Goal: Information Seeking & Learning: Check status

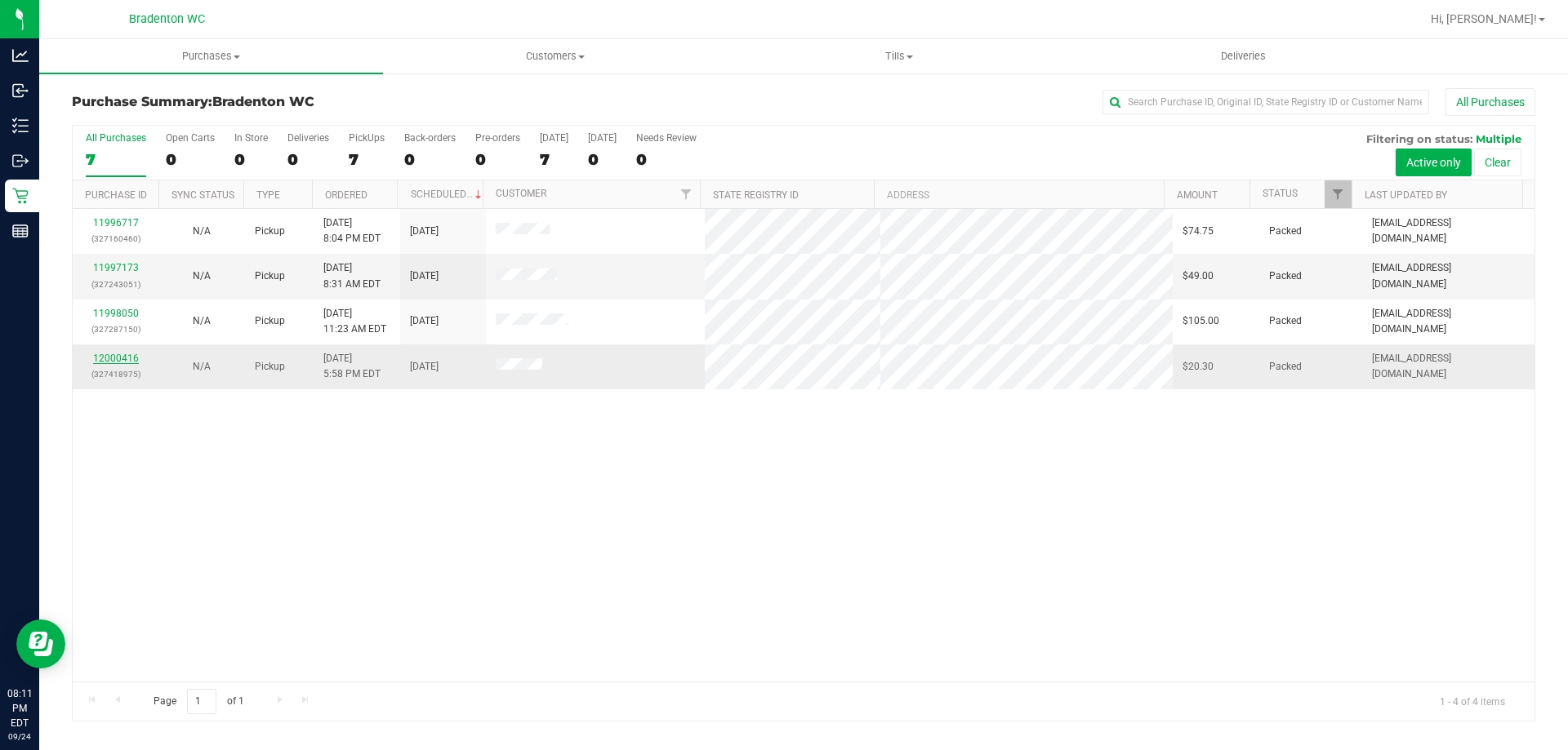
click at [110, 361] on link "12000416" at bounding box center [115, 357] width 46 height 11
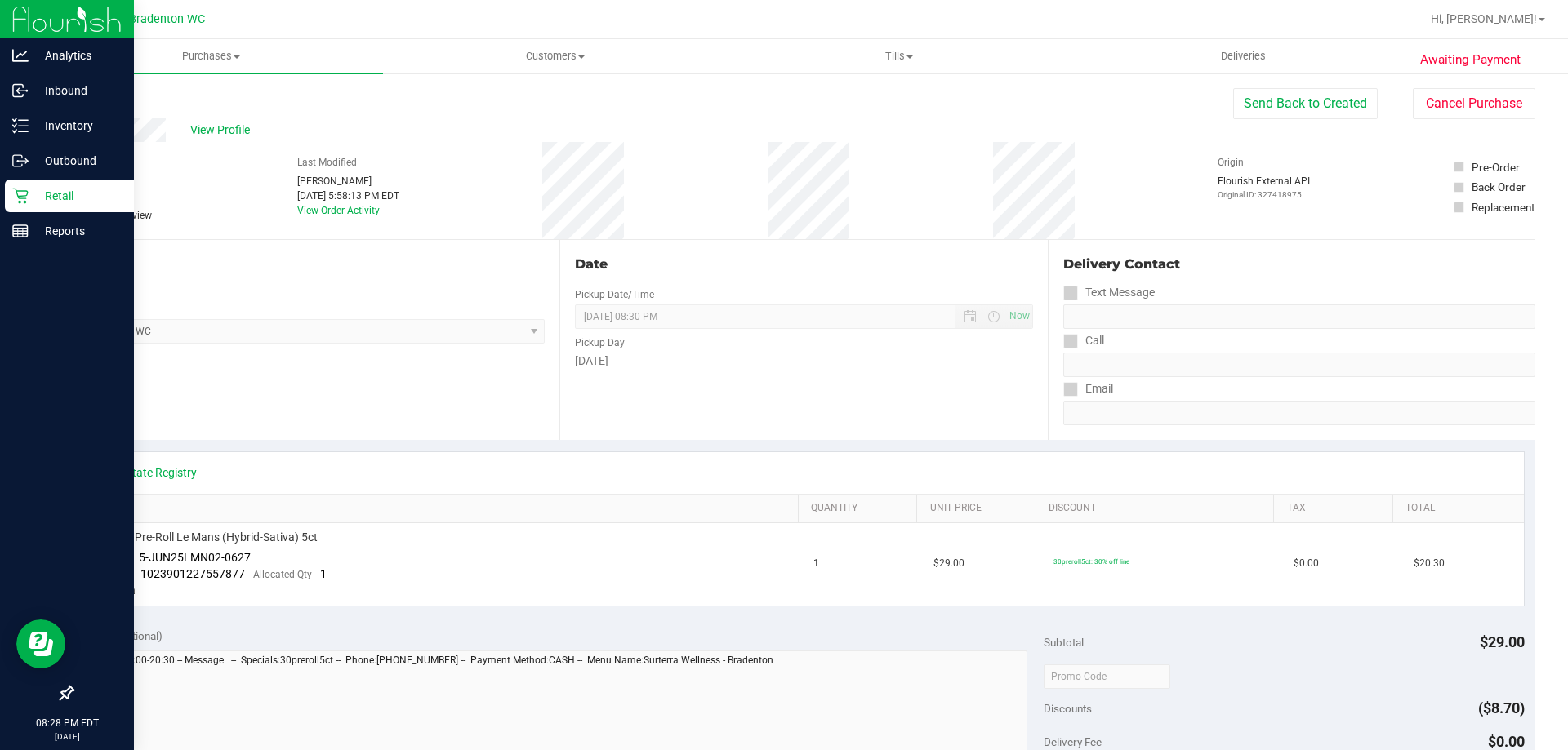
click at [13, 196] on icon at bounding box center [20, 195] width 16 height 16
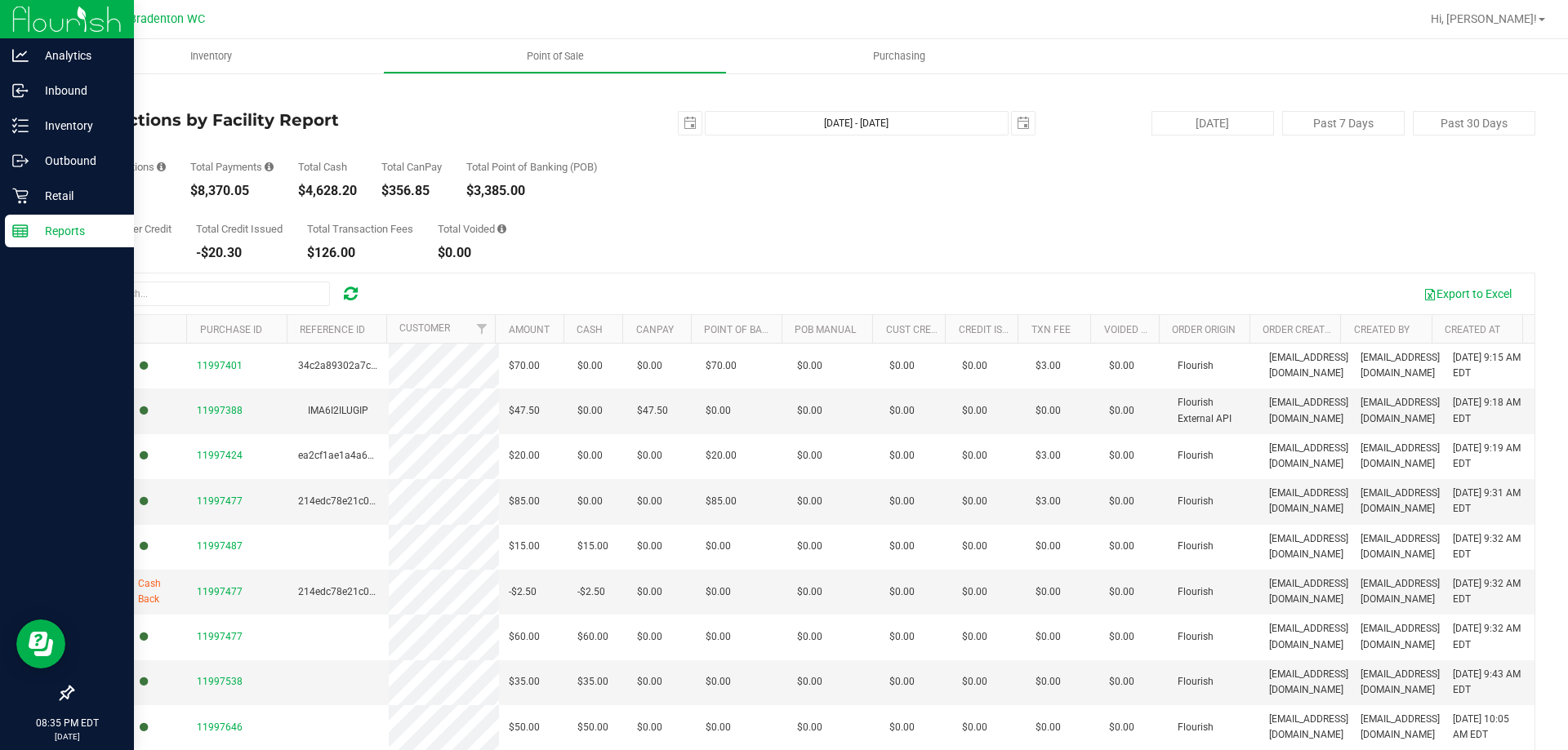
click at [54, 226] on p "Reports" at bounding box center [77, 230] width 98 height 20
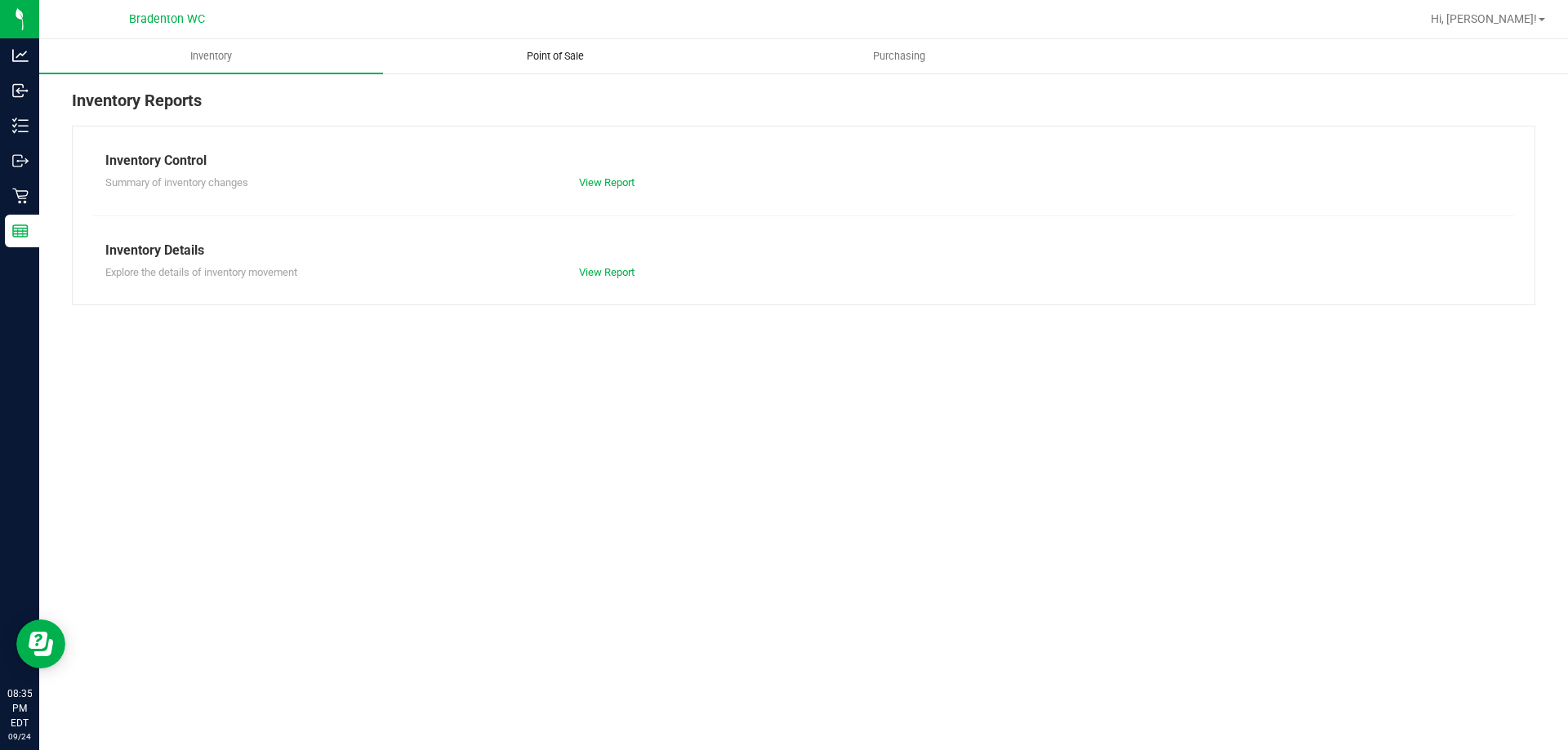
click at [540, 59] on span "Point of Sale" at bounding box center [555, 56] width 101 height 15
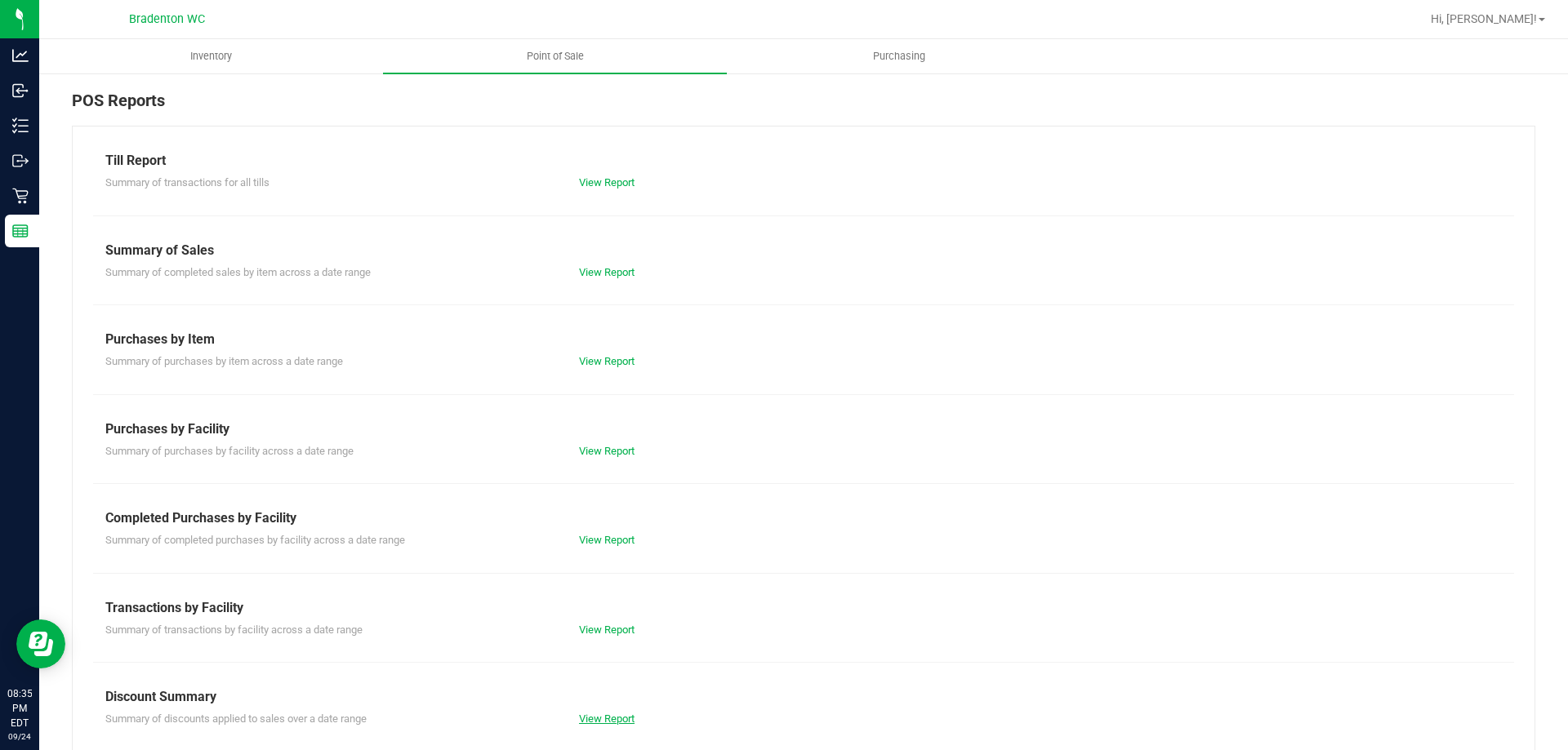
click at [616, 719] on link "View Report" at bounding box center [606, 718] width 56 height 12
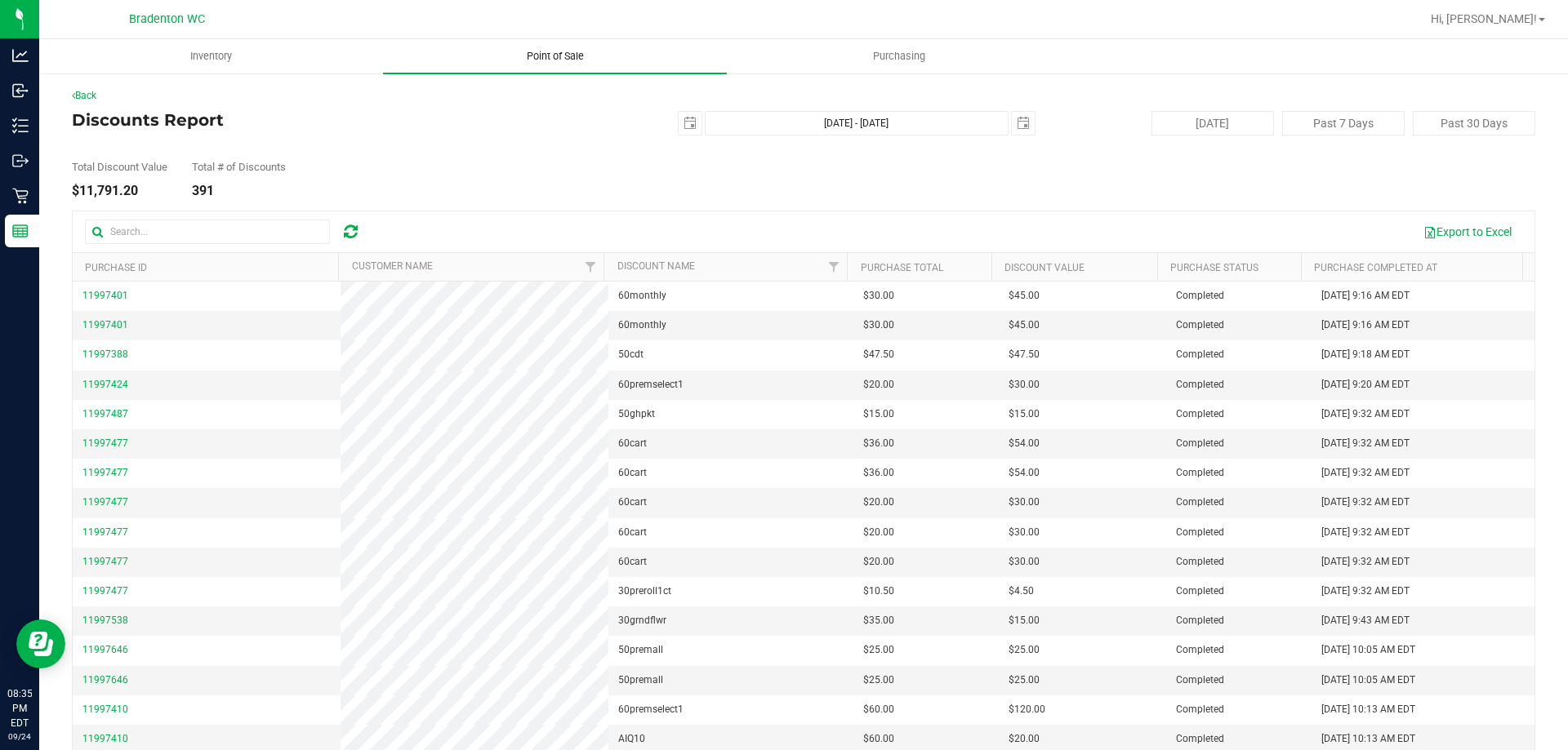
click at [514, 57] on span "Point of Sale" at bounding box center [555, 56] width 101 height 15
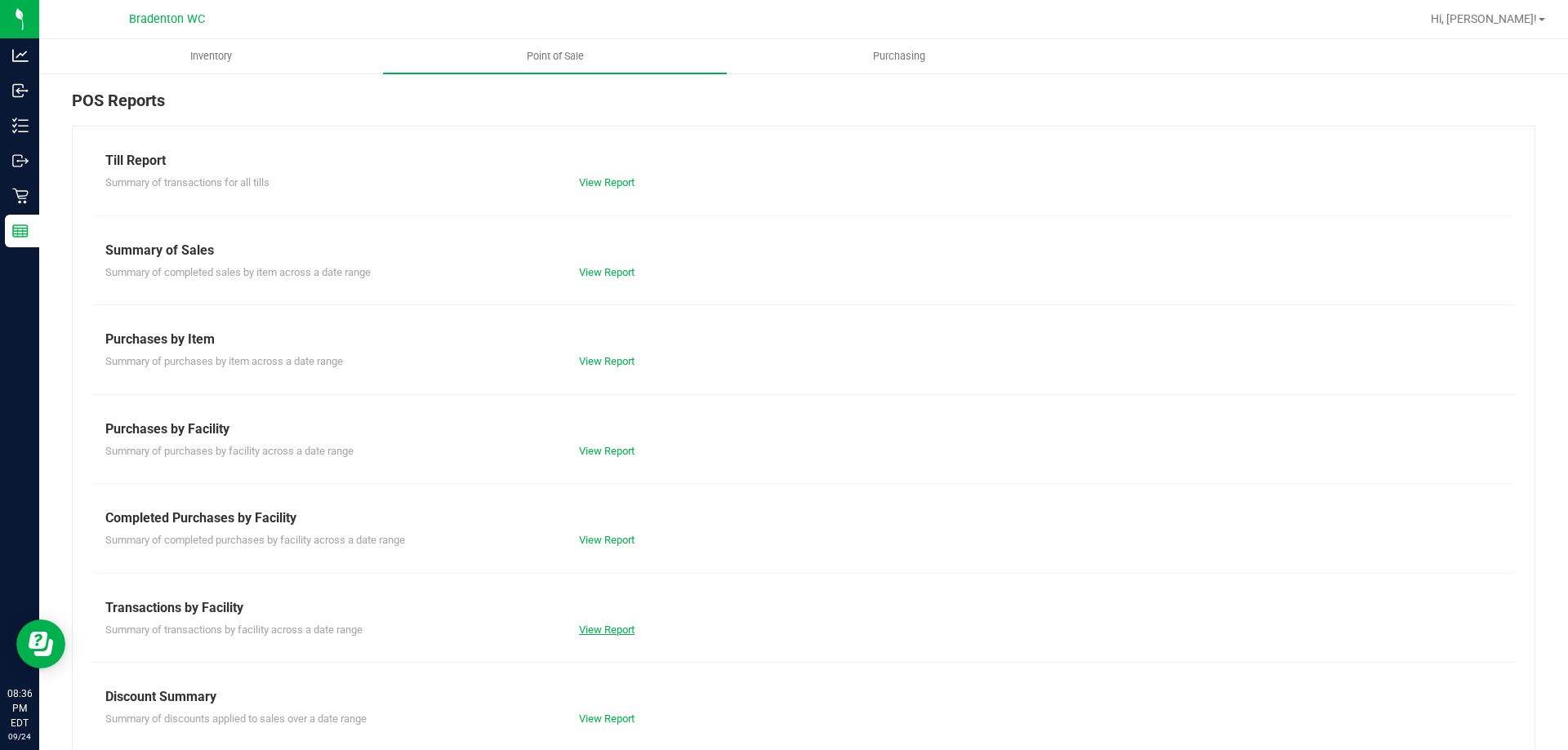
click at [587, 625] on link "View Report" at bounding box center [606, 630] width 56 height 12
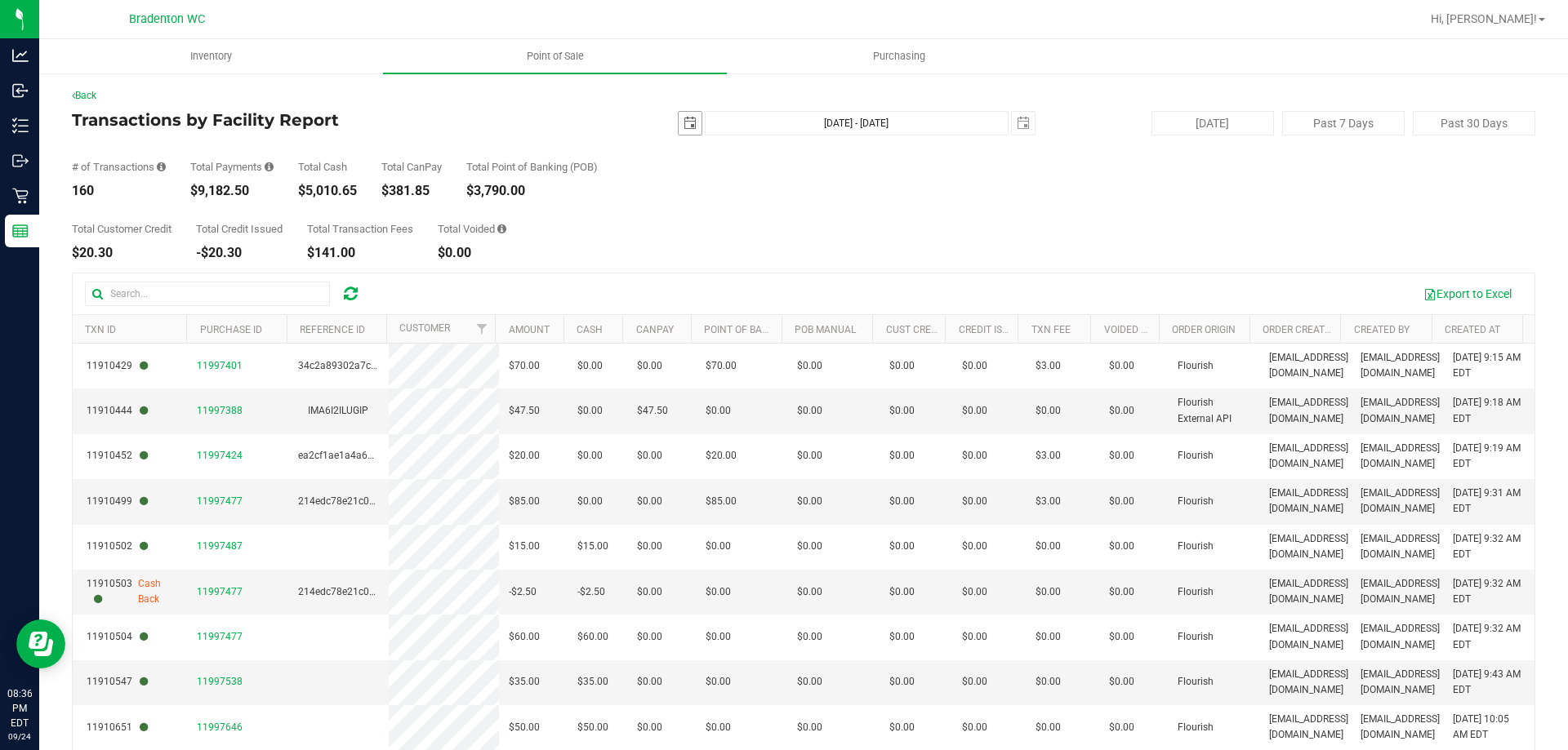
click at [683, 129] on span "select" at bounding box center [689, 123] width 13 height 13
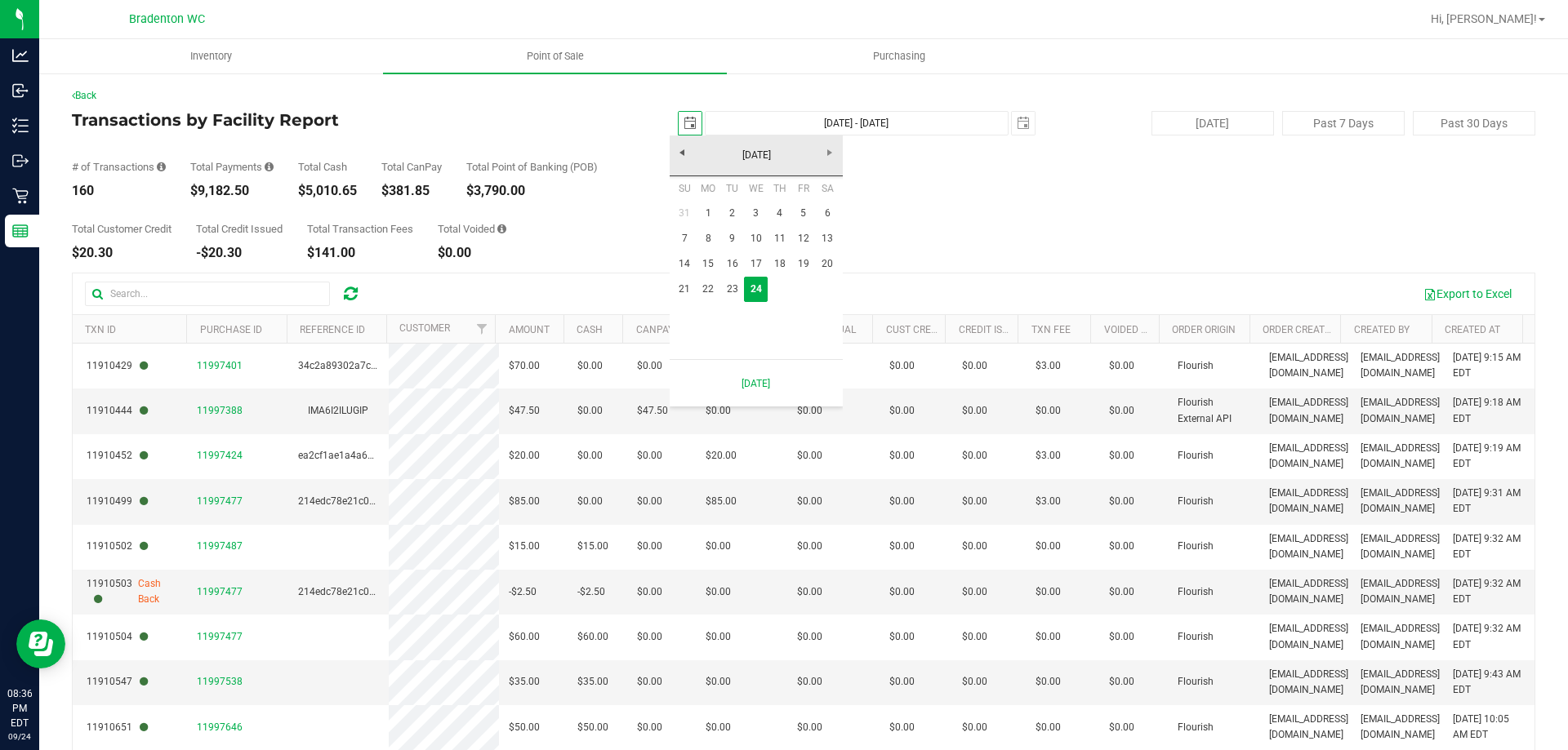
scroll to position [0, 40]
click at [707, 293] on link "22" at bounding box center [708, 289] width 24 height 25
type input "2025-09-22"
type input "Sep 22, 2025 - Sep 24, 2025"
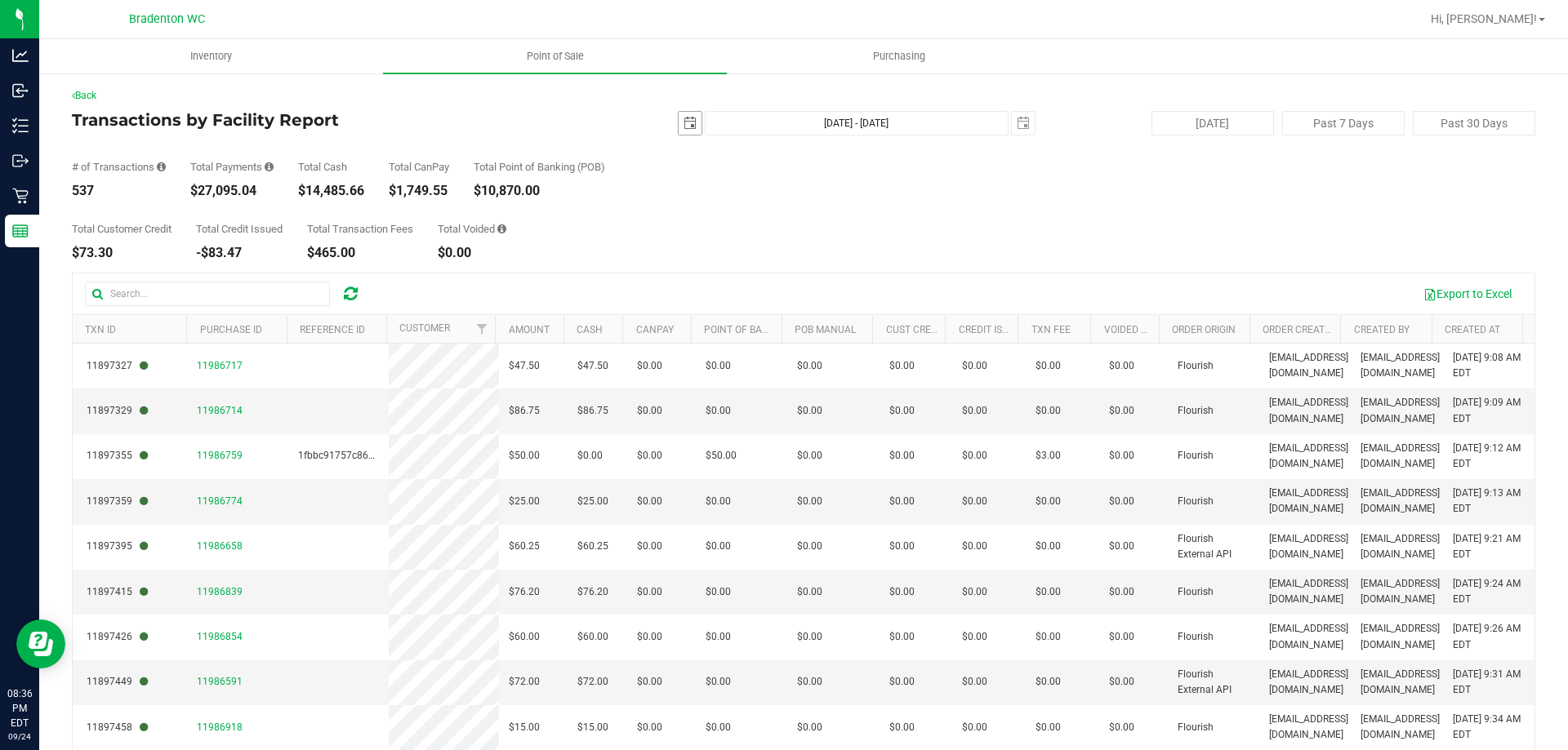
click at [683, 126] on span "select" at bounding box center [689, 123] width 13 height 13
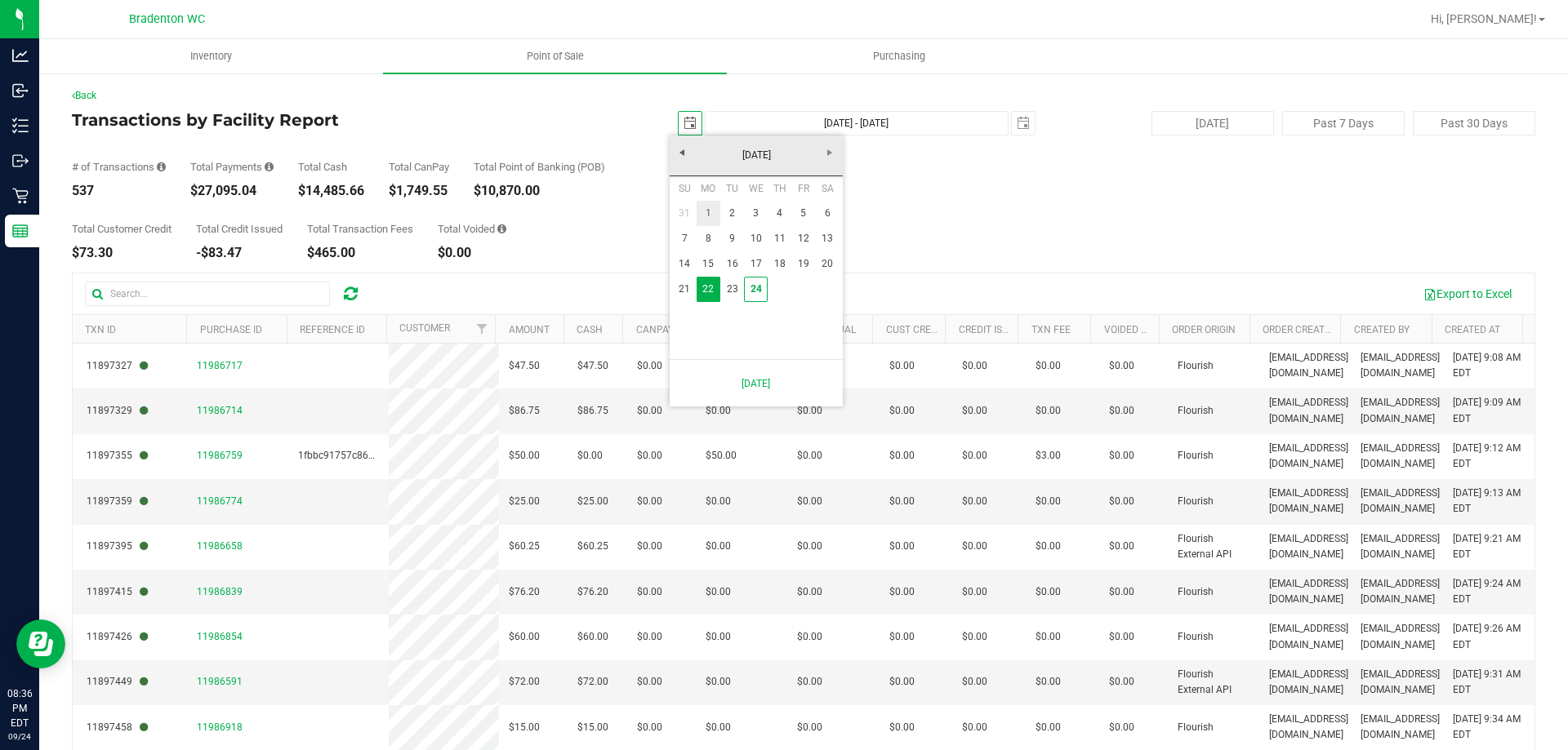
click at [714, 214] on link "1" at bounding box center [708, 213] width 24 height 25
type input "2025-09-01"
type input "Sep 1, 2025 - Sep 24, 2025"
